Goal: Check status: Check status

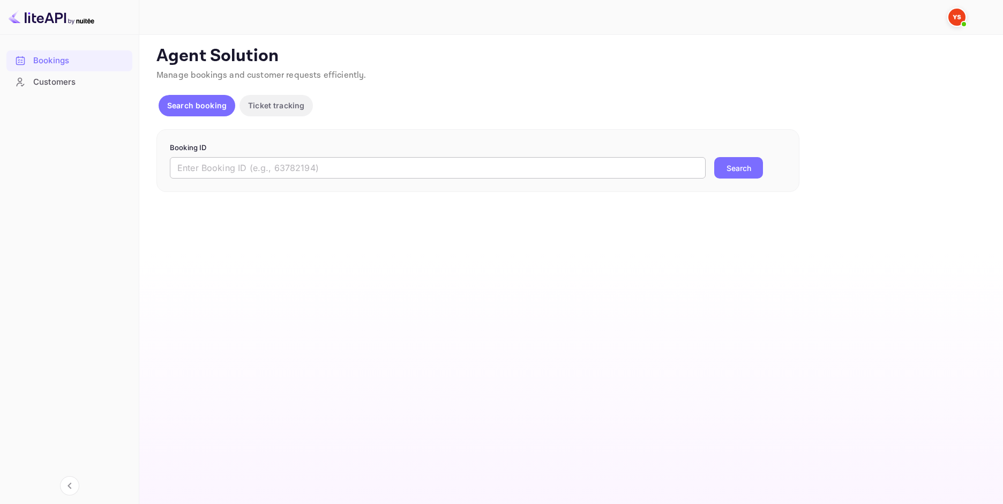
click at [385, 166] on input "text" at bounding box center [438, 167] width 536 height 21
paste input "9621561"
type input "9621561"
click at [714, 157] on button "Search" at bounding box center [738, 167] width 49 height 21
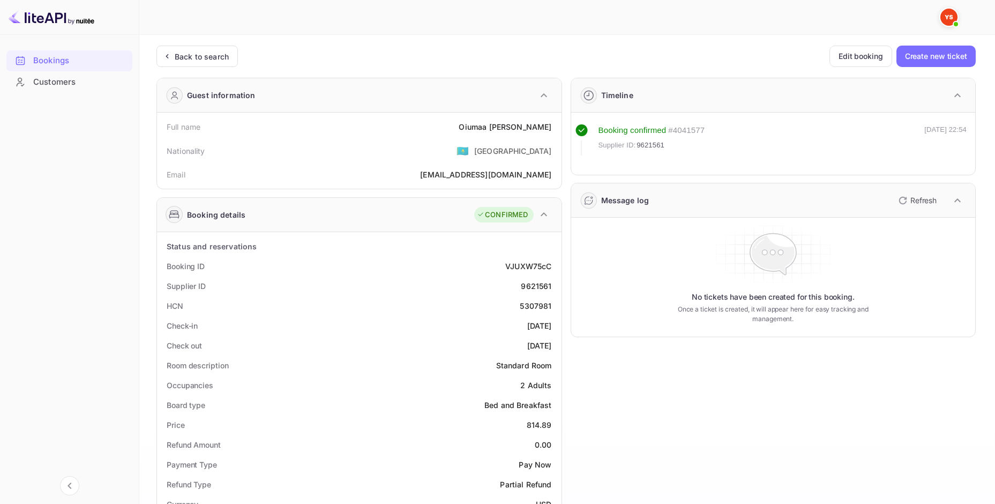
click at [508, 124] on div "Oiumaa Duisenbaeva" at bounding box center [505, 126] width 93 height 11
copy div "Oiumaa Duisenbaeva"
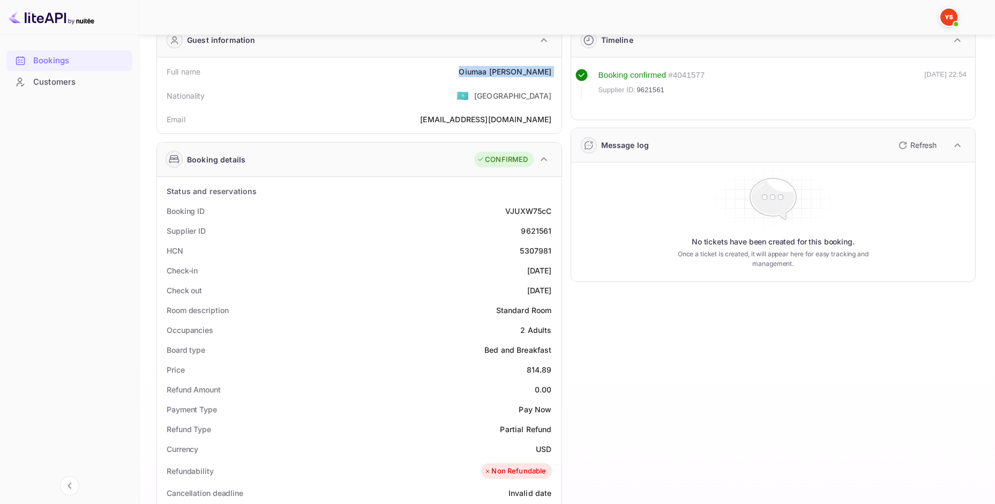
scroll to position [107, 0]
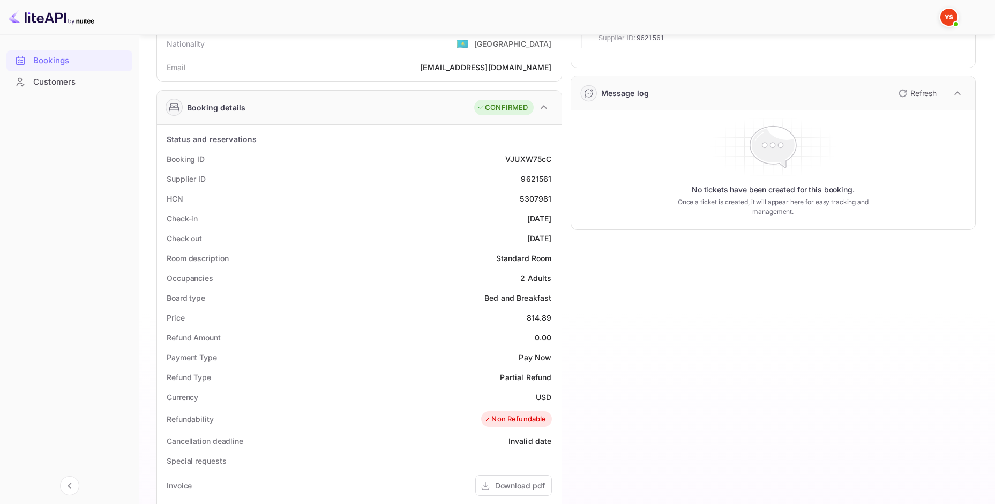
click at [542, 317] on div "814.89" at bounding box center [539, 317] width 25 height 11
copy div "814.89"
click at [545, 393] on div "USD" at bounding box center [544, 396] width 16 height 11
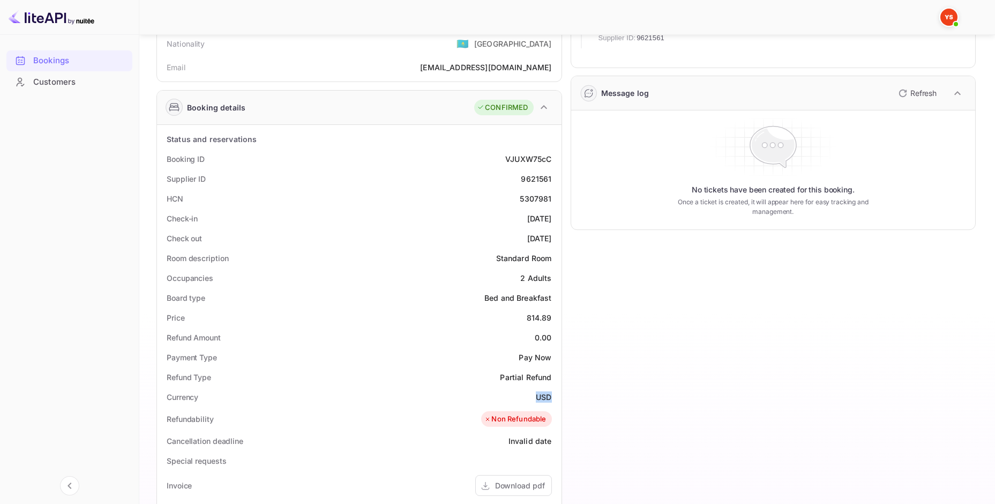
copy div "USD"
